Goal: Task Accomplishment & Management: Manage account settings

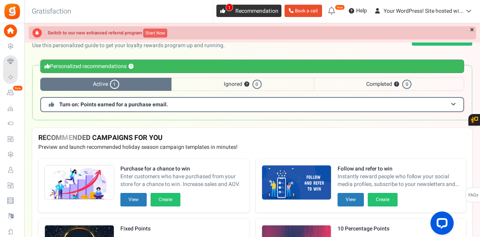
click at [227, 14] on link "1 Recommendation" at bounding box center [248, 11] width 65 height 12
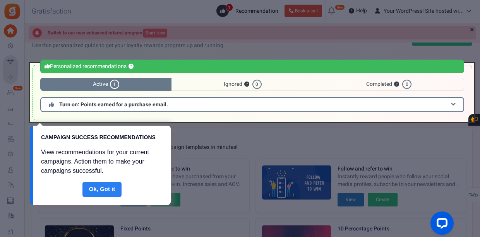
click at [103, 194] on link "Done" at bounding box center [101, 189] width 39 height 15
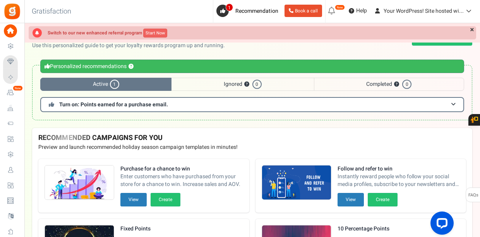
click at [333, 12] on icon at bounding box center [332, 11] width 12 height 12
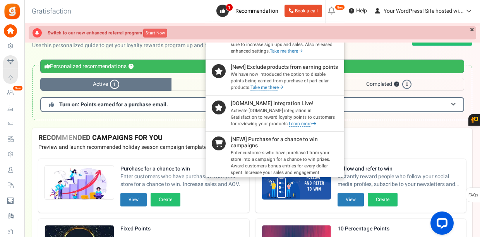
click at [369, 130] on div "RECOMMENDED CAMPAIGNS FOR YOU New Preview and launch recommended holiday season…" at bounding box center [252, 140] width 440 height 25
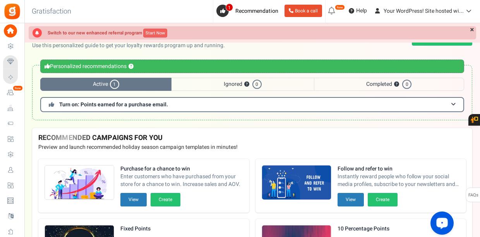
click at [446, 221] on div "Open LiveChat chat widget" at bounding box center [442, 222] width 13 height 13
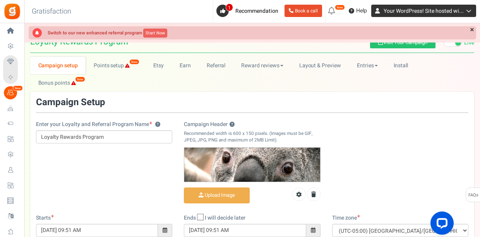
click at [429, 9] on span "Your WordPress! Site hosted wi..." at bounding box center [424, 11] width 80 height 8
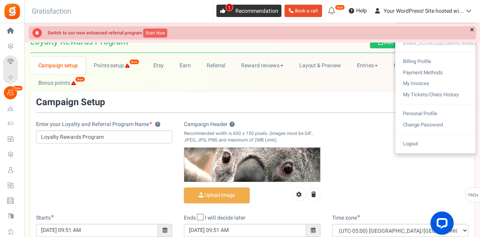
click at [251, 14] on span "Recommendation" at bounding box center [256, 11] width 43 height 8
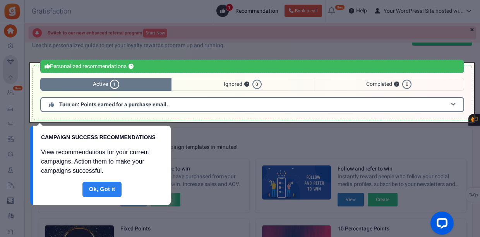
click at [106, 187] on link "Done" at bounding box center [101, 189] width 39 height 15
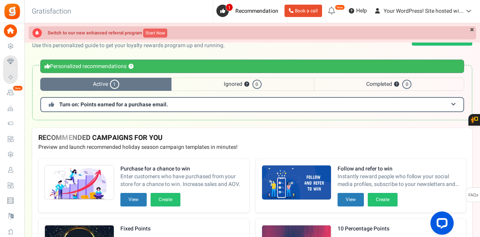
click at [106, 86] on span "Active 1" at bounding box center [105, 84] width 131 height 13
click at [426, 100] on h3 "Turn on: Points earned for a purchase email." at bounding box center [252, 104] width 424 height 15
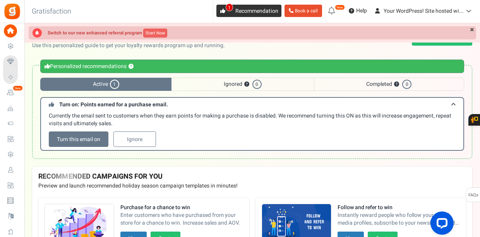
click at [235, 8] on span "Recommendation" at bounding box center [256, 11] width 43 height 8
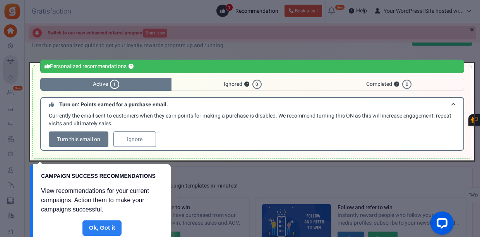
click at [112, 228] on link "Done" at bounding box center [101, 228] width 39 height 15
